Goal: Check status: Check status

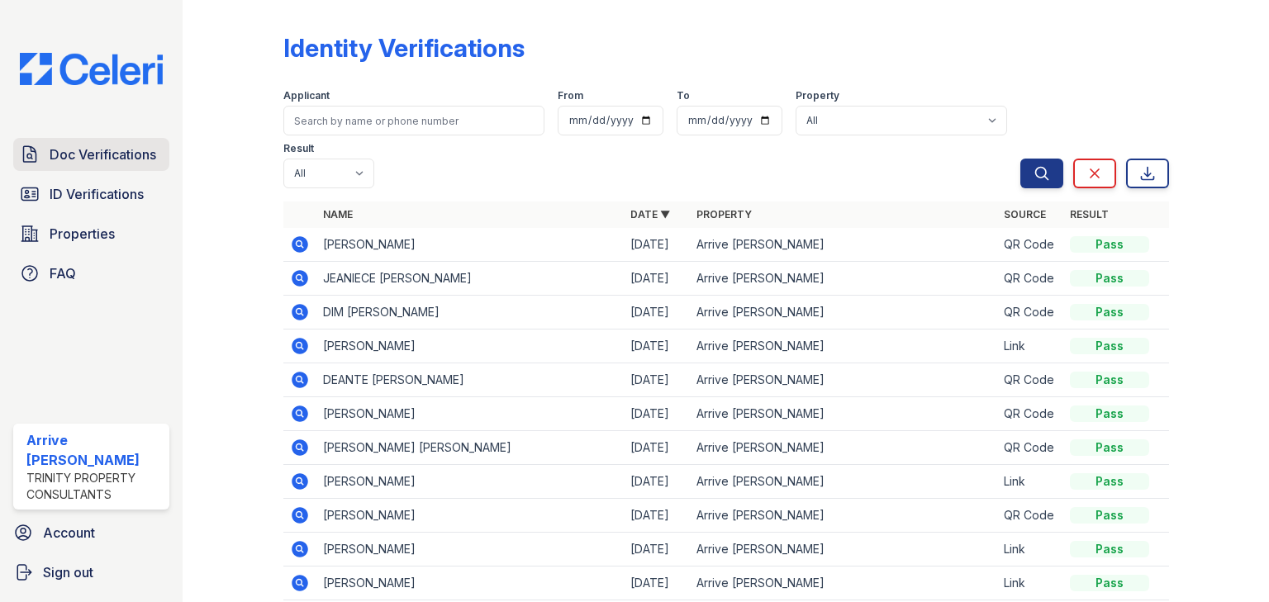
click at [119, 150] on span "Doc Verifications" at bounding box center [103, 155] width 107 height 20
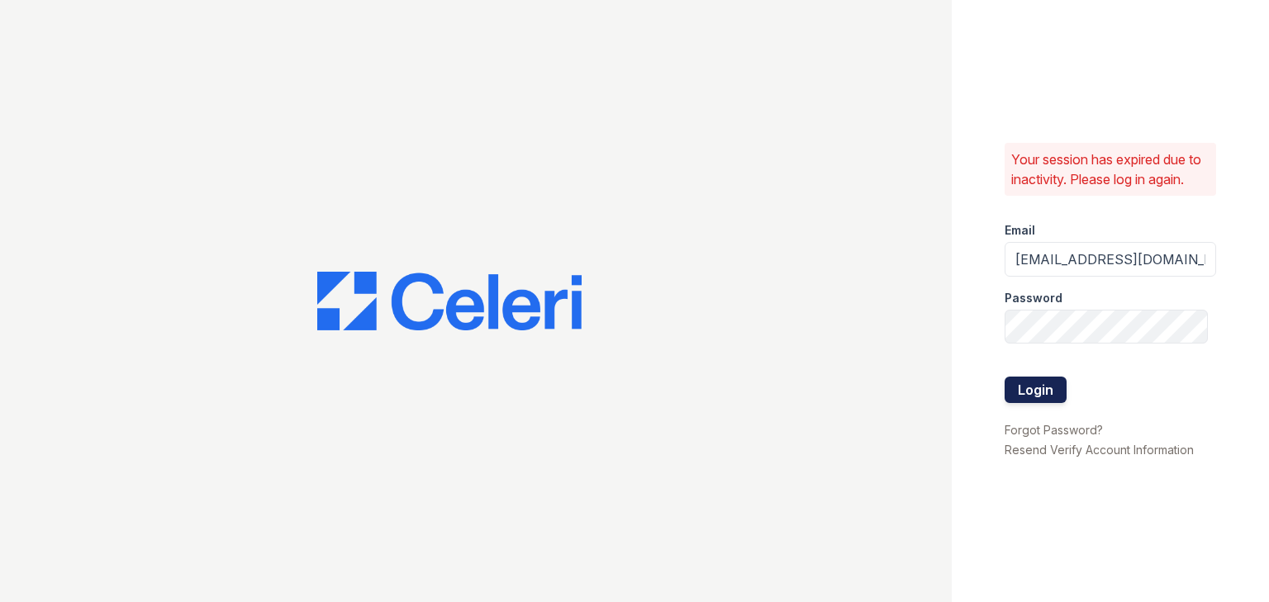
click at [1047, 386] on button "Login" at bounding box center [1035, 390] width 62 height 26
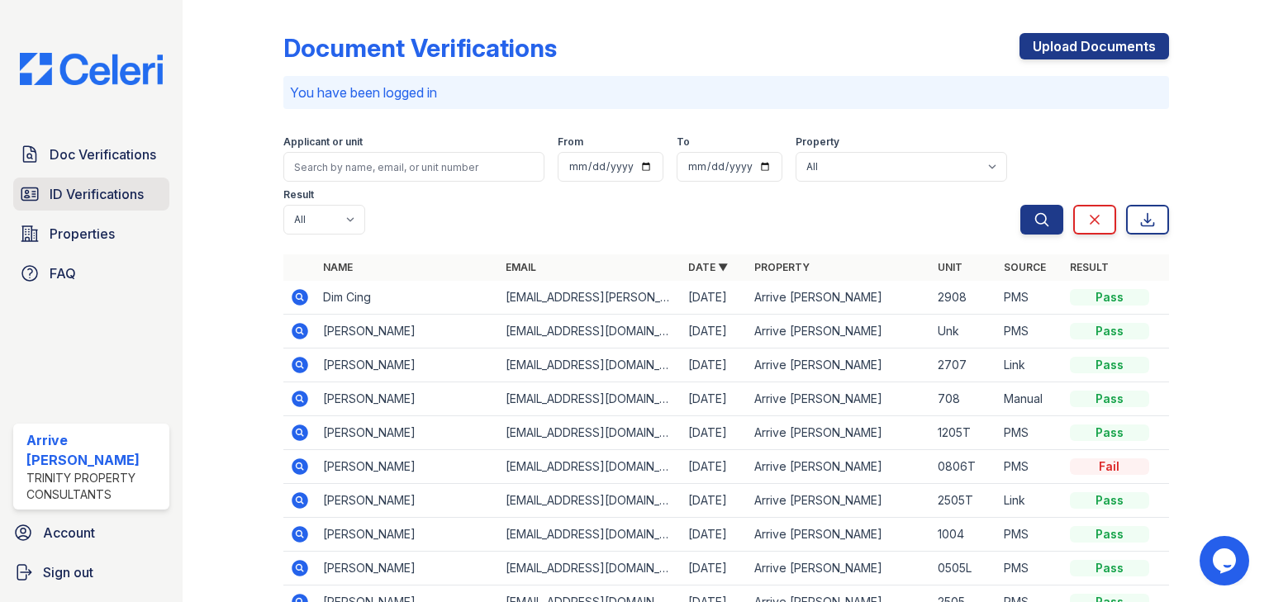
click at [68, 186] on span "ID Verifications" at bounding box center [97, 194] width 94 height 20
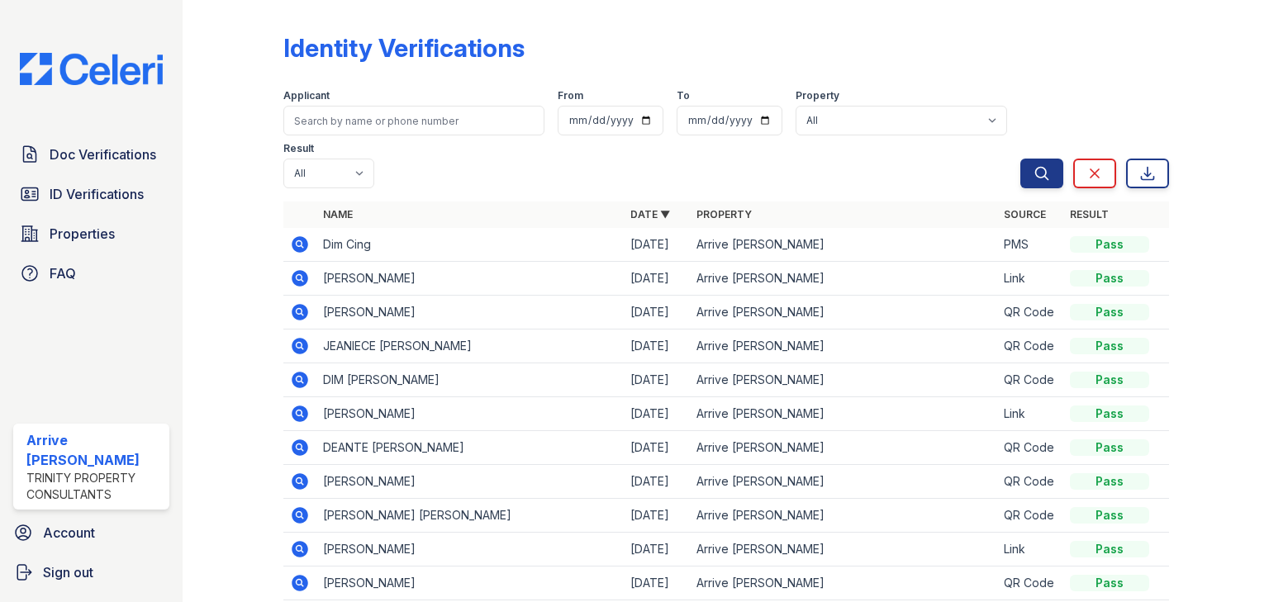
click at [294, 244] on icon at bounding box center [300, 244] width 17 height 17
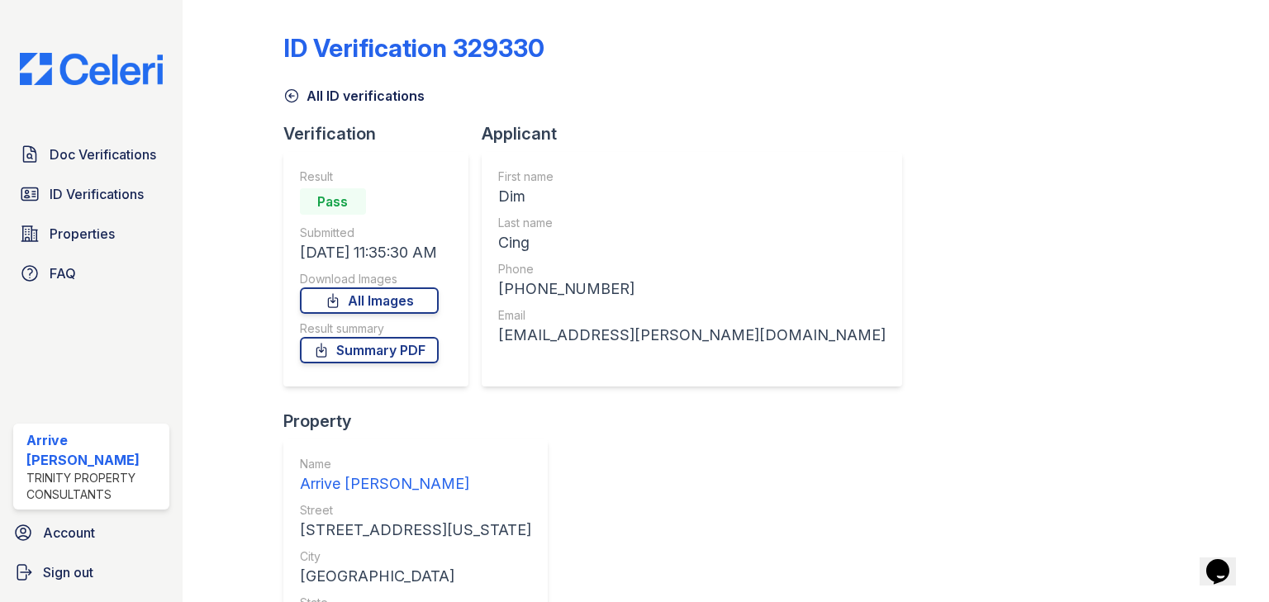
click at [79, 165] on link "Doc Verifications" at bounding box center [91, 154] width 156 height 33
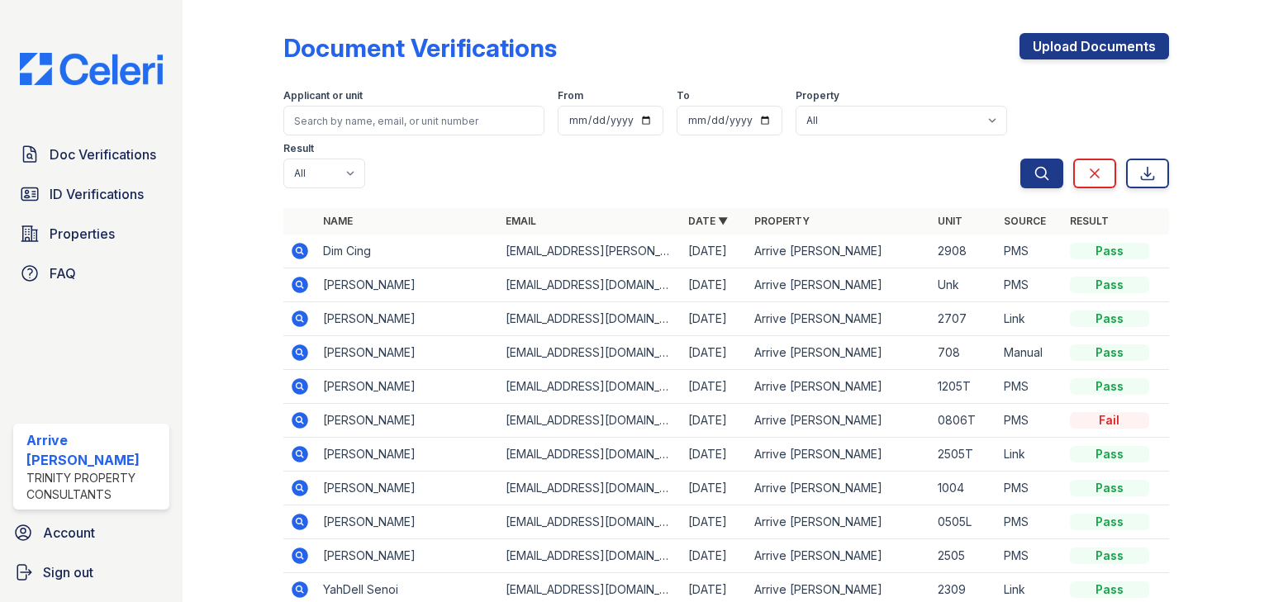
click at [307, 208] on th at bounding box center [299, 221] width 33 height 26
click at [293, 243] on icon at bounding box center [300, 251] width 17 height 17
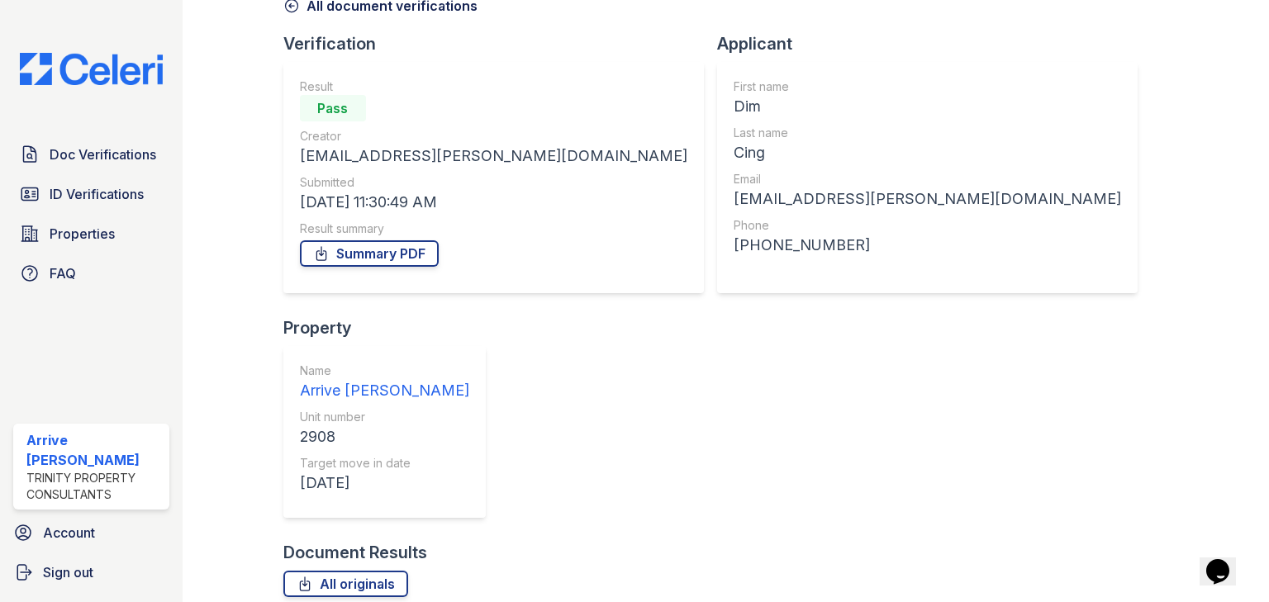
scroll to position [93, 0]
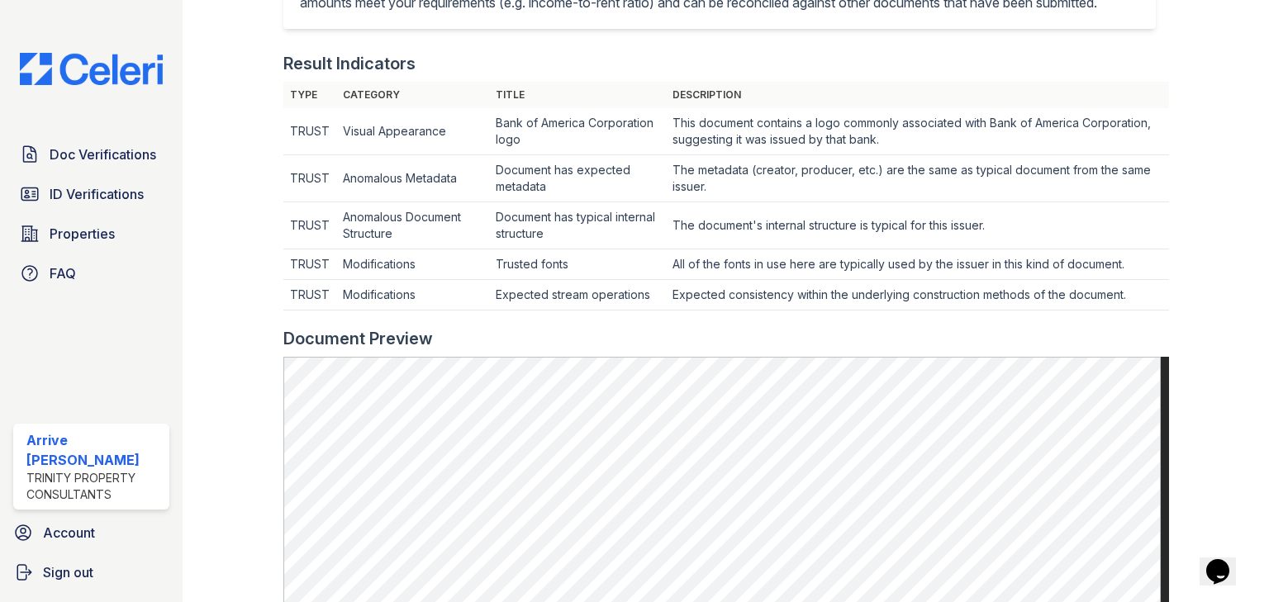
scroll to position [462, 0]
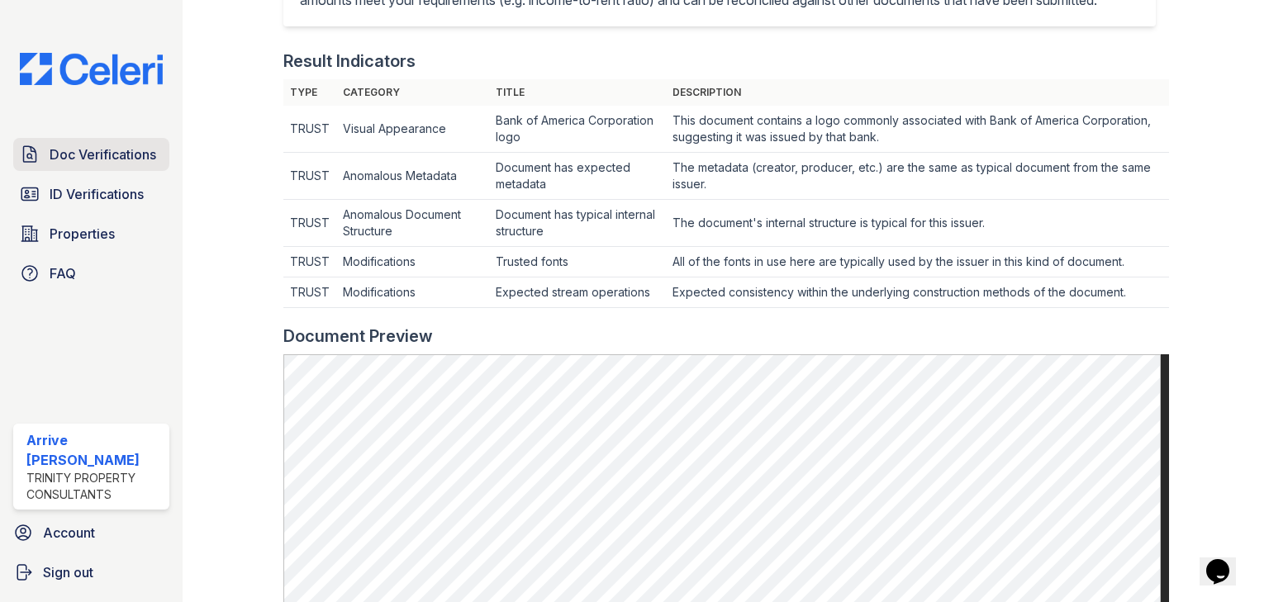
click at [110, 153] on span "Doc Verifications" at bounding box center [103, 155] width 107 height 20
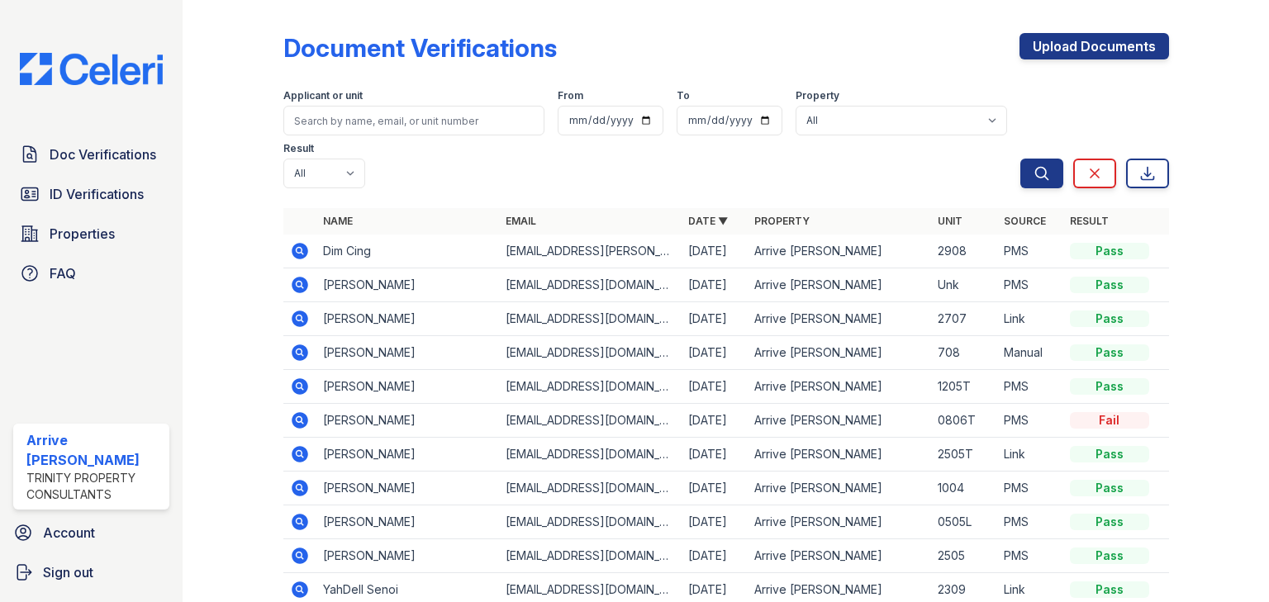
click at [92, 185] on span "ID Verifications" at bounding box center [97, 194] width 94 height 20
